Goal: Information Seeking & Learning: Learn about a topic

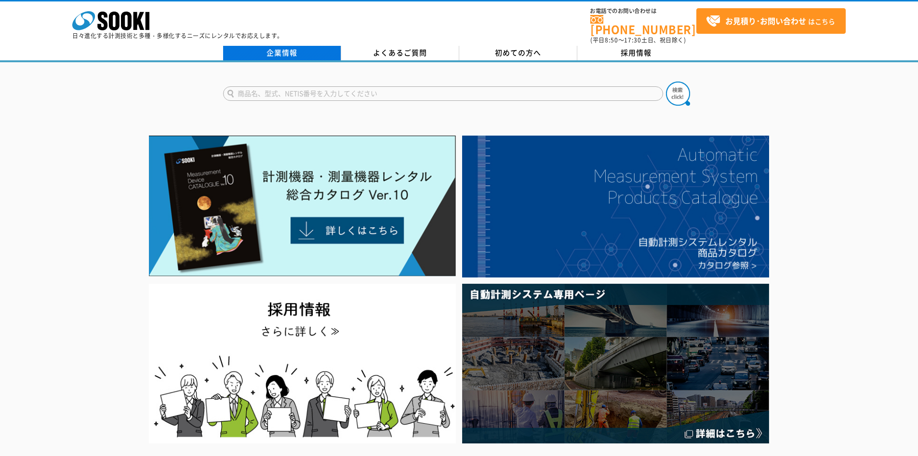
click at [294, 48] on link "企業情報" at bounding box center [282, 53] width 118 height 14
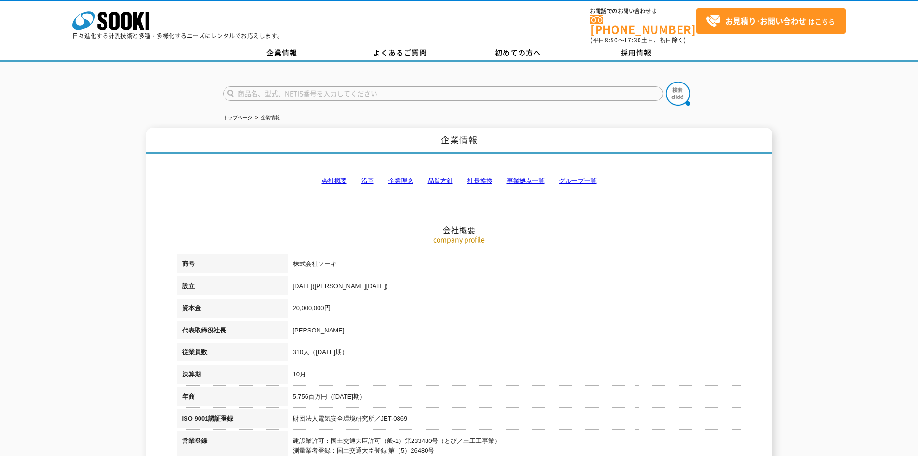
click at [530, 177] on link "事業拠点一覧" at bounding box center [526, 180] width 38 height 7
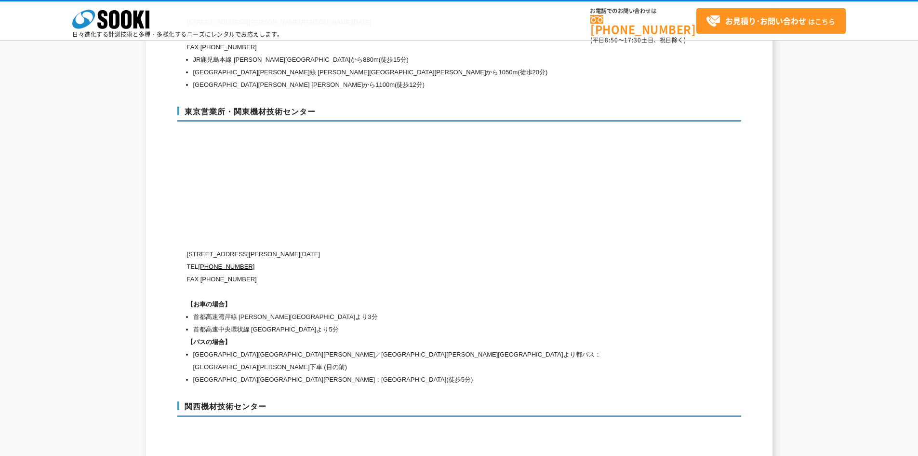
scroll to position [3996, 0]
drag, startPoint x: 321, startPoint y: 90, endPoint x: 175, endPoint y: 103, distance: 146.2
copy h3 "東京営業所・関東機材技術センター"
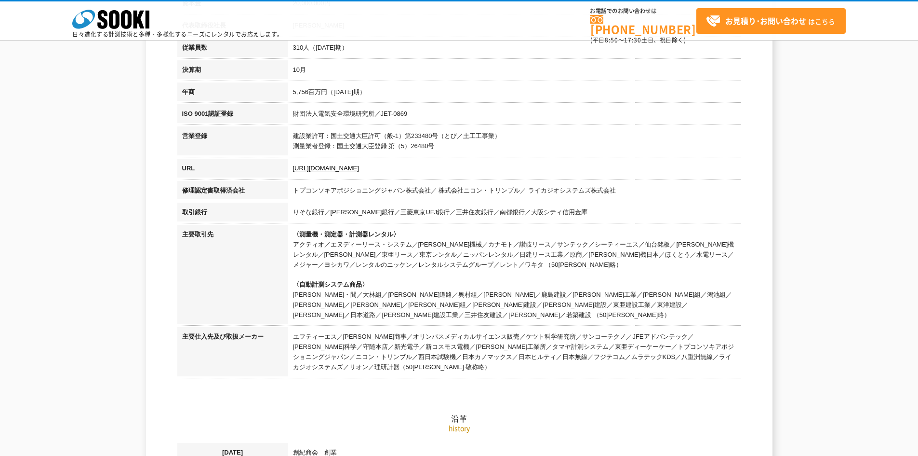
scroll to position [0, 0]
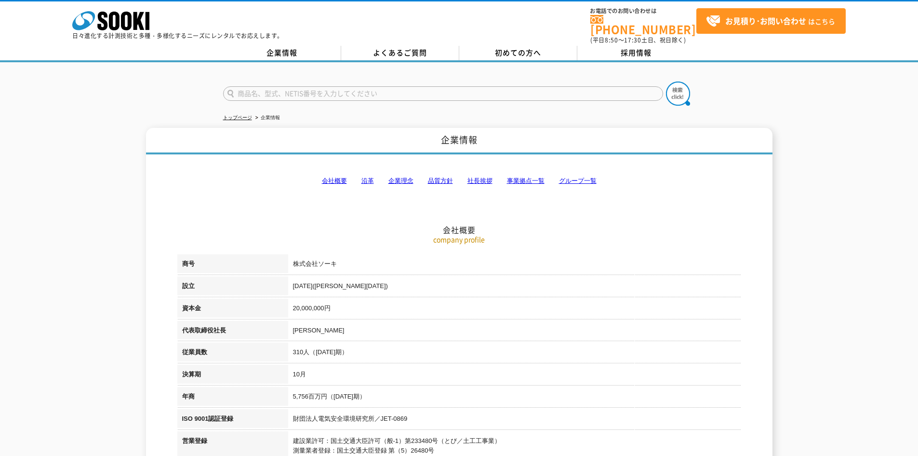
click at [344, 177] on link "会社概要" at bounding box center [334, 180] width 25 height 7
click at [404, 48] on link "よくあるご質問" at bounding box center [400, 53] width 118 height 14
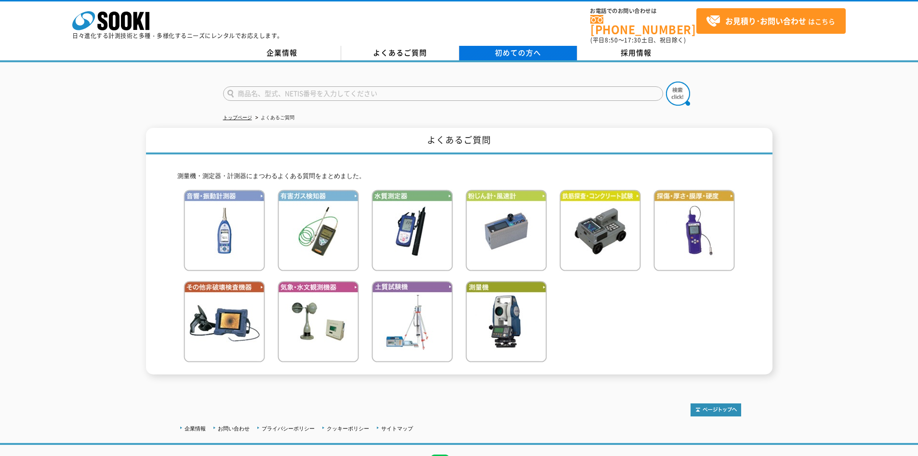
click at [508, 49] on span "初めての方へ" at bounding box center [518, 52] width 46 height 11
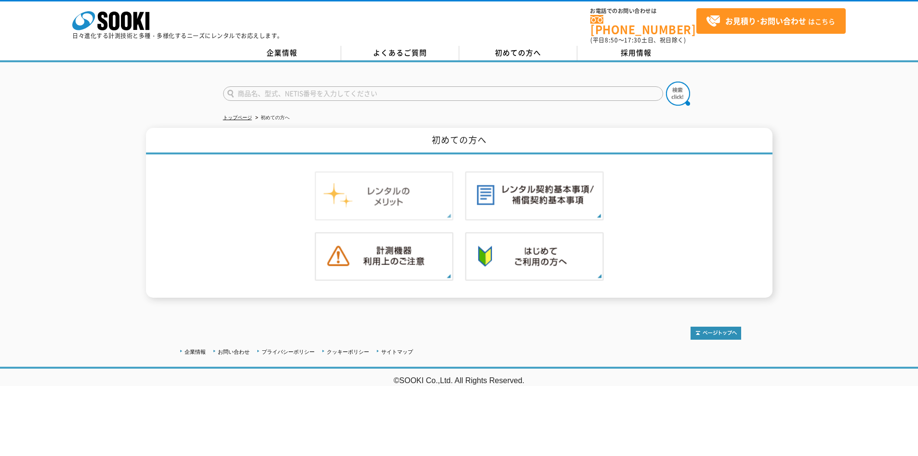
click at [424, 197] on img at bounding box center [384, 195] width 139 height 49
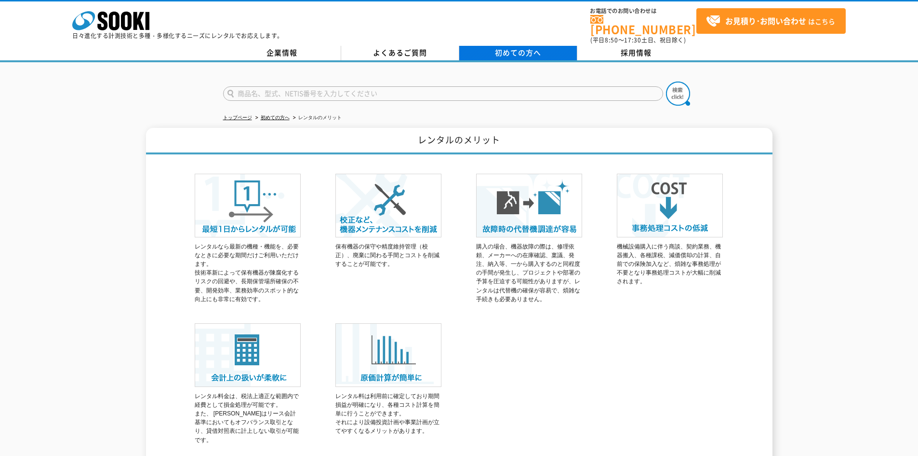
click at [486, 46] on link "初めての方へ" at bounding box center [518, 53] width 118 height 14
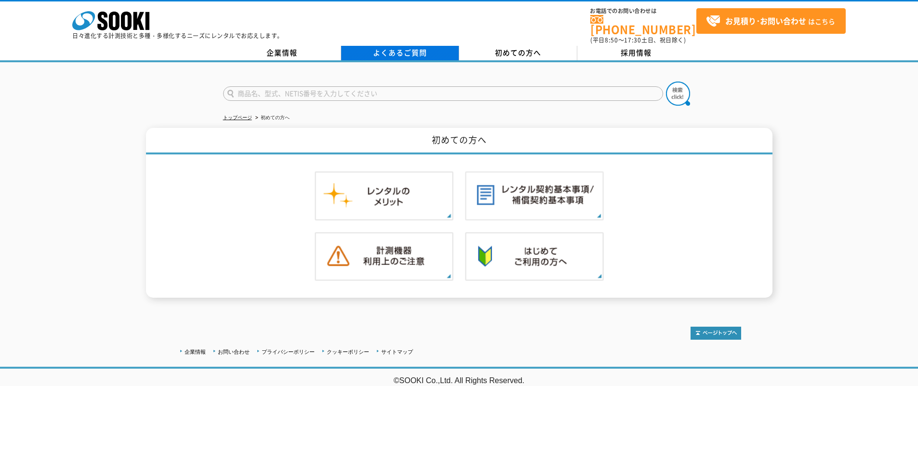
click at [429, 46] on link "よくあるご質問" at bounding box center [400, 53] width 118 height 14
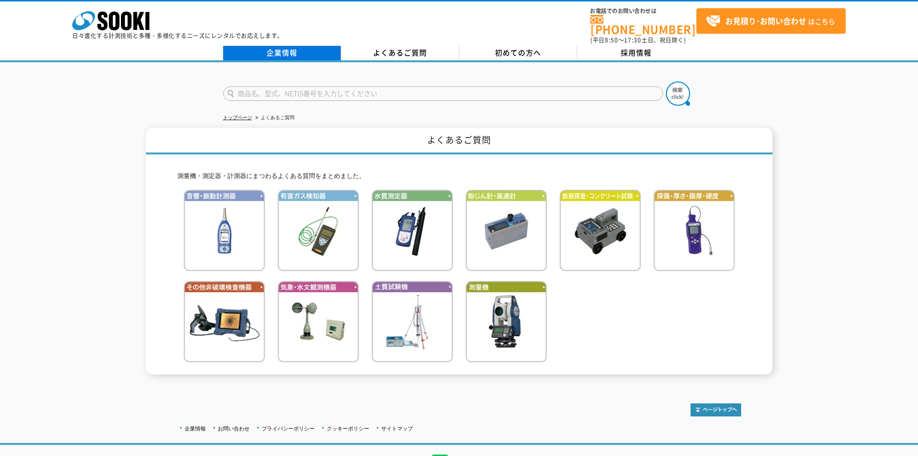
click at [296, 46] on link "企業情報" at bounding box center [282, 53] width 118 height 14
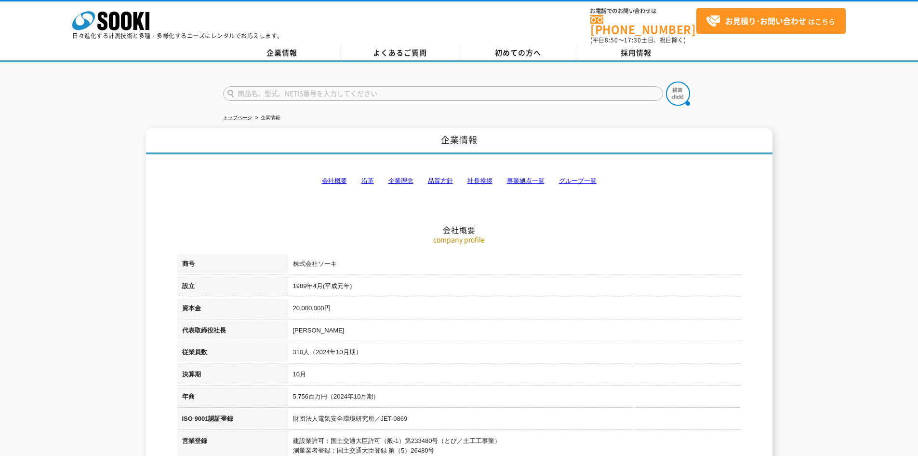
click at [519, 177] on link "事業拠点一覧" at bounding box center [526, 180] width 38 height 7
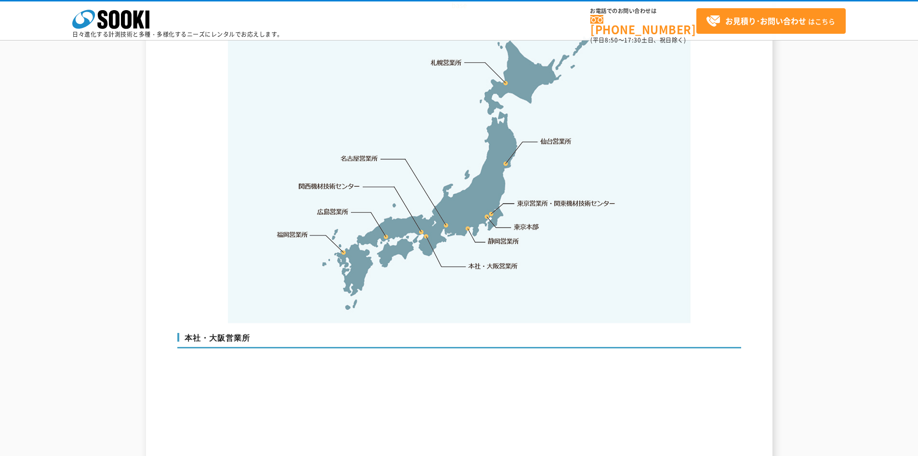
scroll to position [2015, 0]
